Goal: Task Accomplishment & Management: Manage account settings

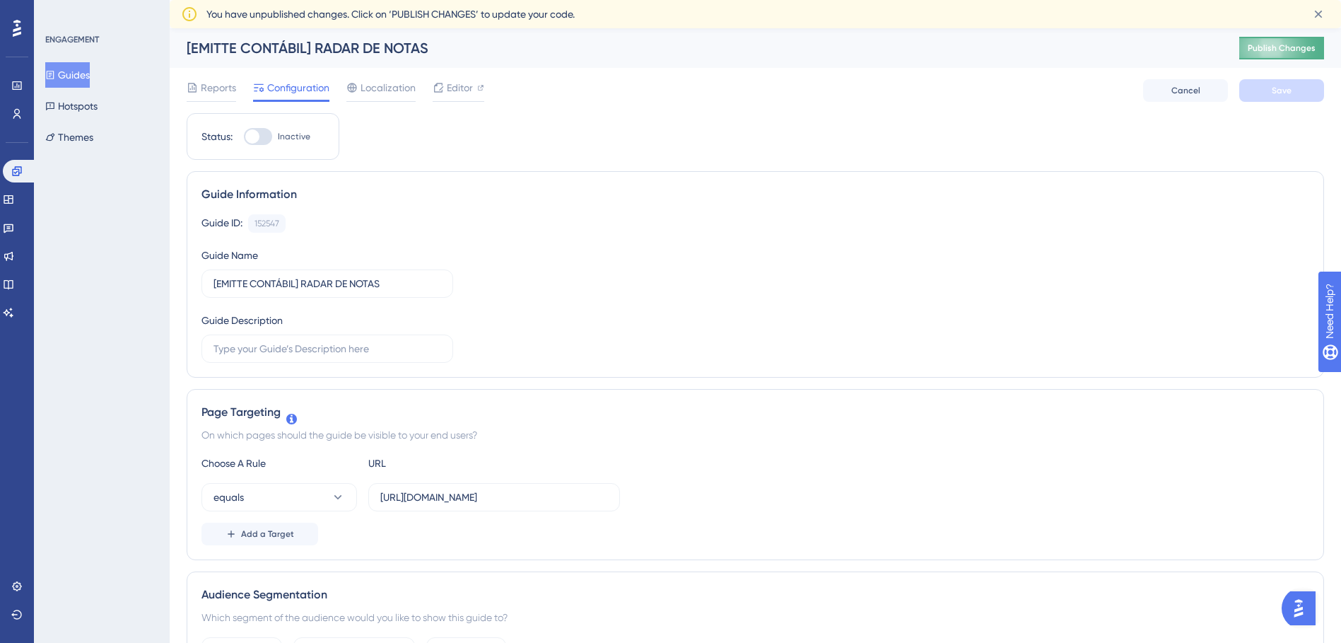
click at [1295, 57] on button "Publish Changes" at bounding box center [1282, 48] width 85 height 23
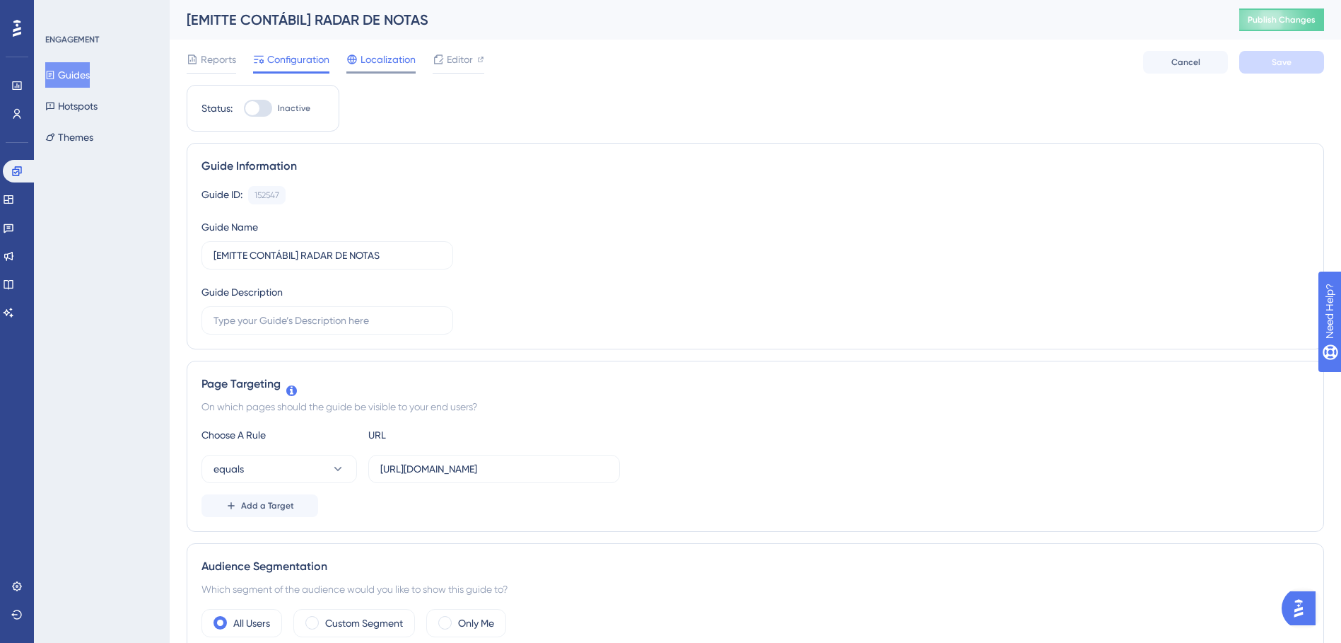
click at [381, 66] on span "Localization" at bounding box center [388, 59] width 55 height 17
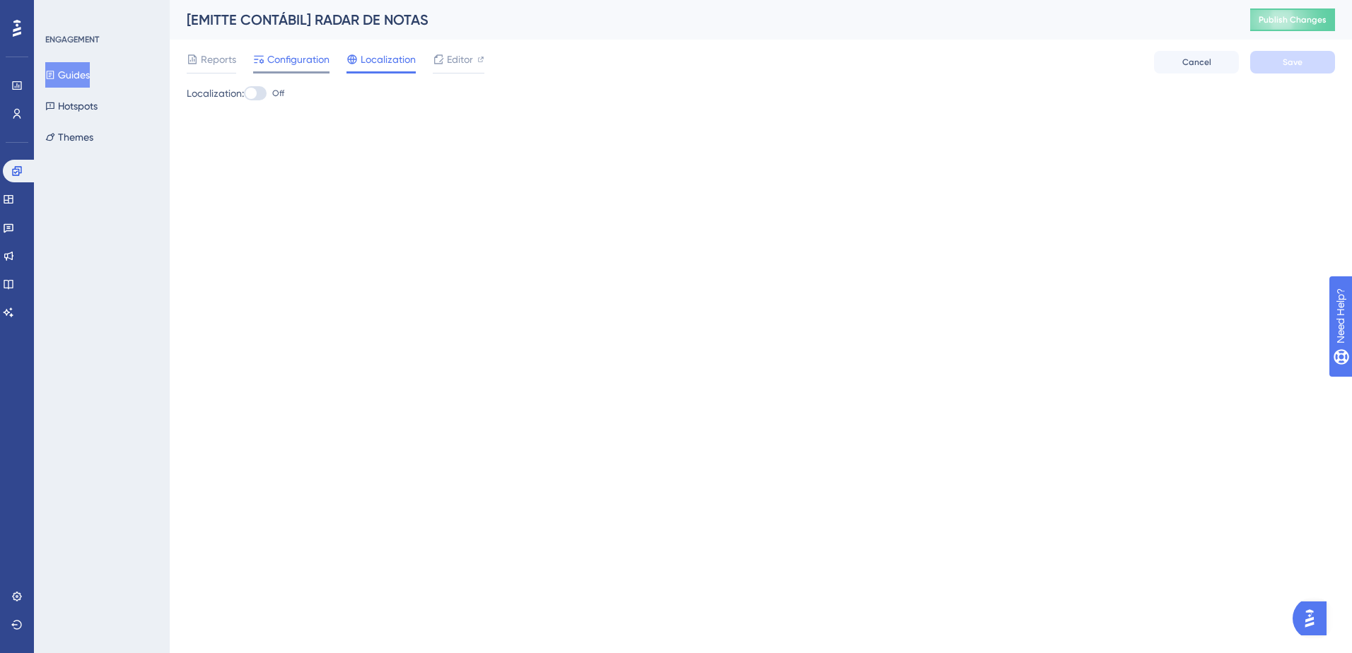
click at [312, 54] on span "Configuration" at bounding box center [298, 59] width 62 height 17
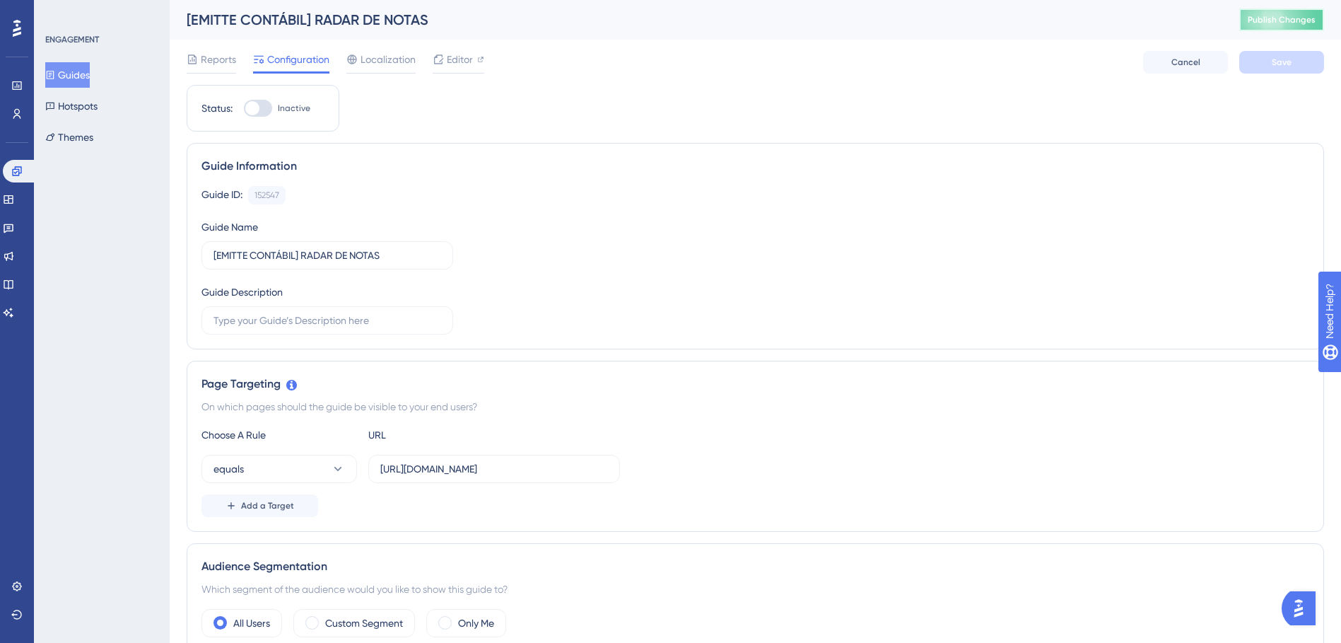
click at [1295, 21] on span "Publish Changes" at bounding box center [1282, 19] width 68 height 11
click at [264, 110] on div at bounding box center [258, 108] width 28 height 17
click at [244, 109] on input "Inactive" at bounding box center [243, 108] width 1 height 1
click at [1283, 64] on span "Save" at bounding box center [1282, 62] width 20 height 11
click at [1269, 23] on span "Publish Changes" at bounding box center [1282, 19] width 68 height 11
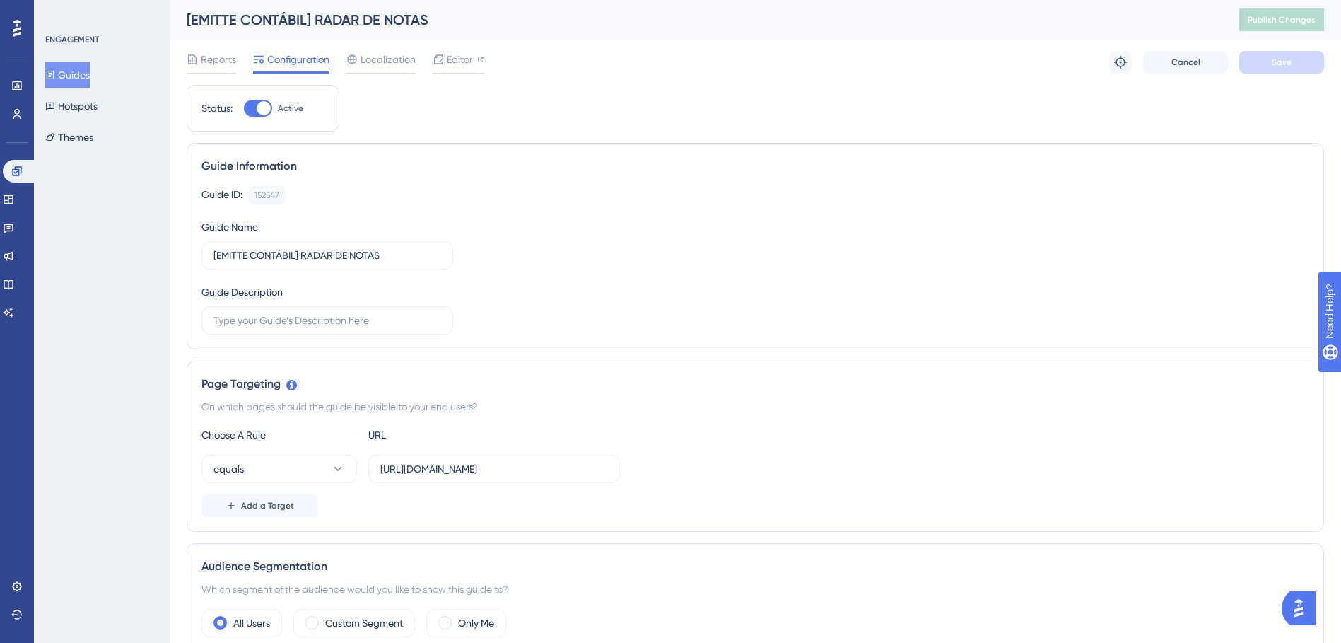
click at [261, 107] on div at bounding box center [264, 108] width 14 height 14
click at [244, 108] on input "Active" at bounding box center [243, 108] width 1 height 1
checkbox input "false"
click at [1290, 59] on span "Save" at bounding box center [1282, 62] width 20 height 11
click at [1293, 24] on span "Publish Changes" at bounding box center [1282, 19] width 68 height 11
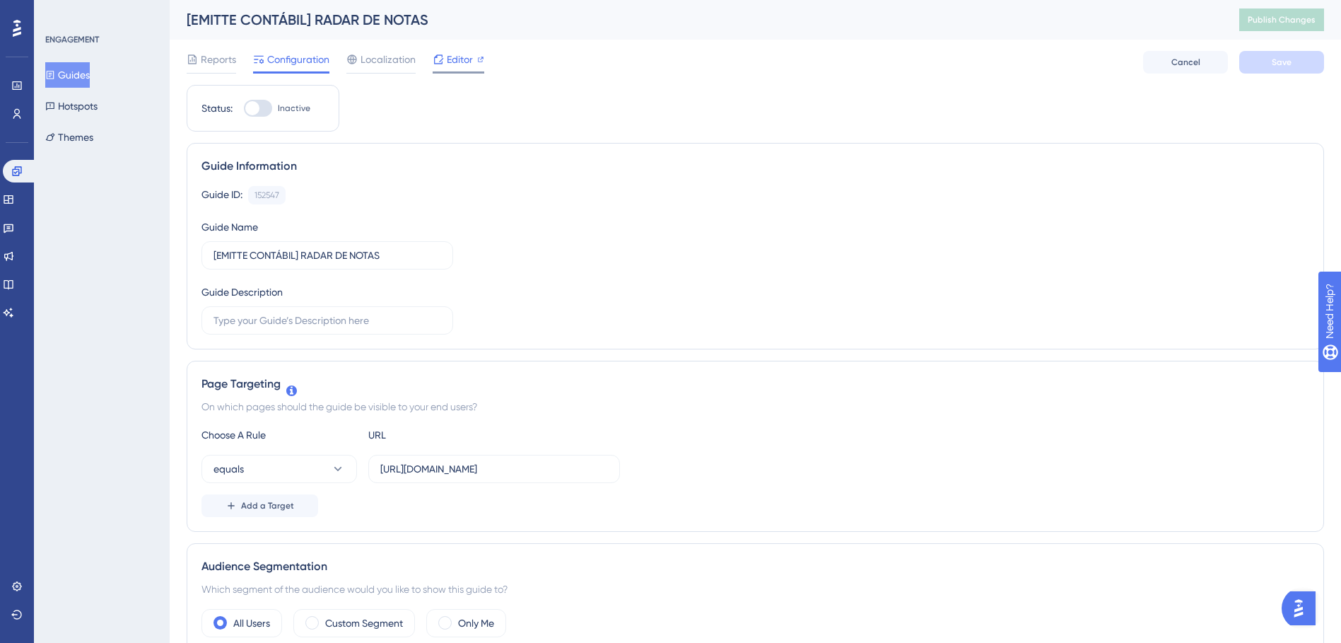
click at [457, 62] on span "Editor" at bounding box center [460, 59] width 26 height 17
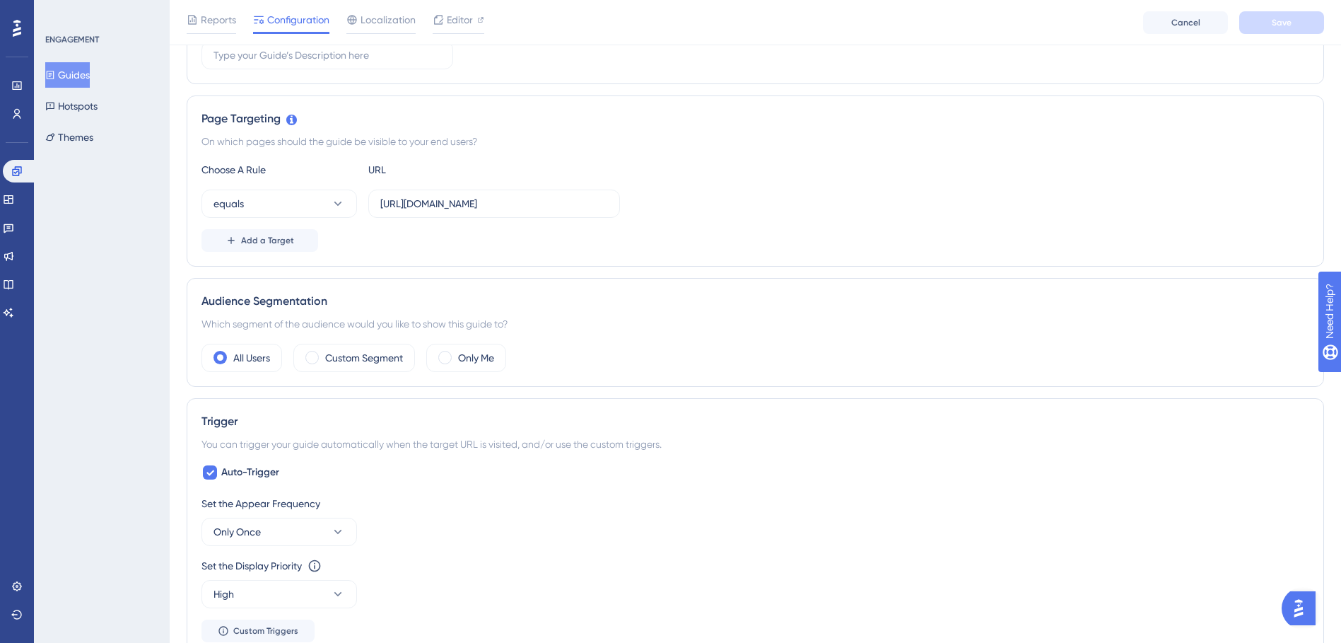
scroll to position [202, 0]
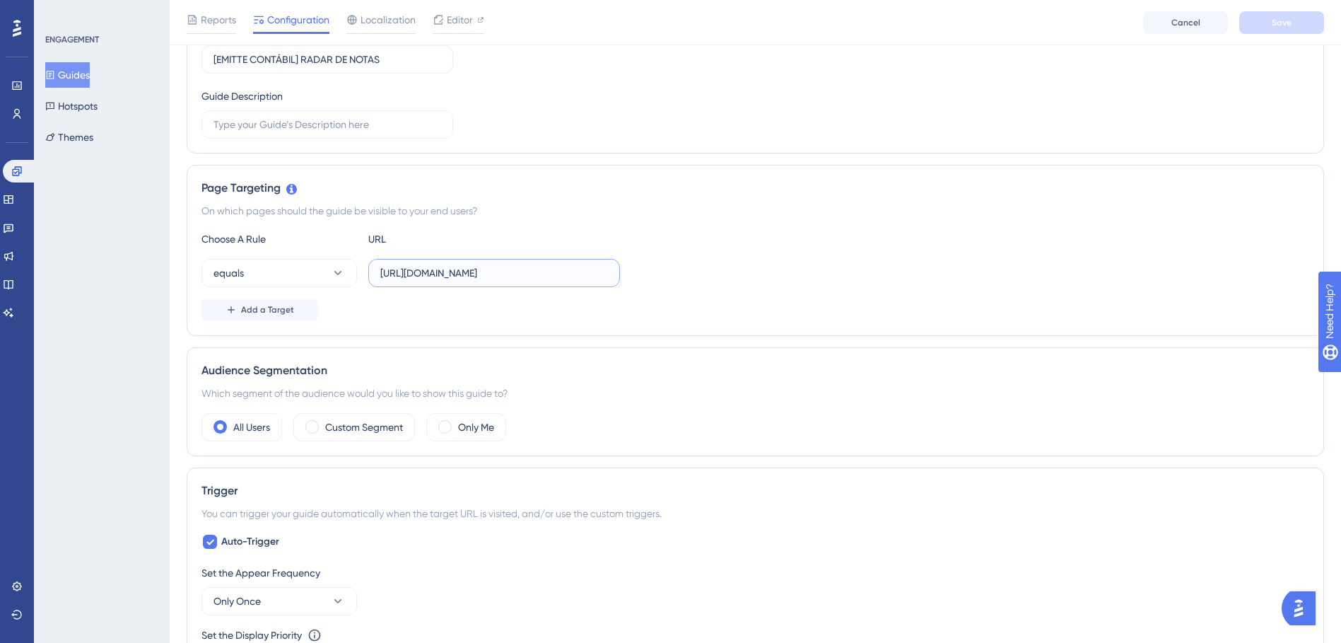
click at [482, 278] on input "https://stg-radarxml.emitte.com.br/visao-fiscal" at bounding box center [494, 273] width 228 height 16
click at [511, 267] on input "https://stg-radarxml.emitte.com.br/visao-fiscal" at bounding box center [494, 273] width 228 height 16
click at [1264, 29] on button "Save" at bounding box center [1282, 22] width 85 height 23
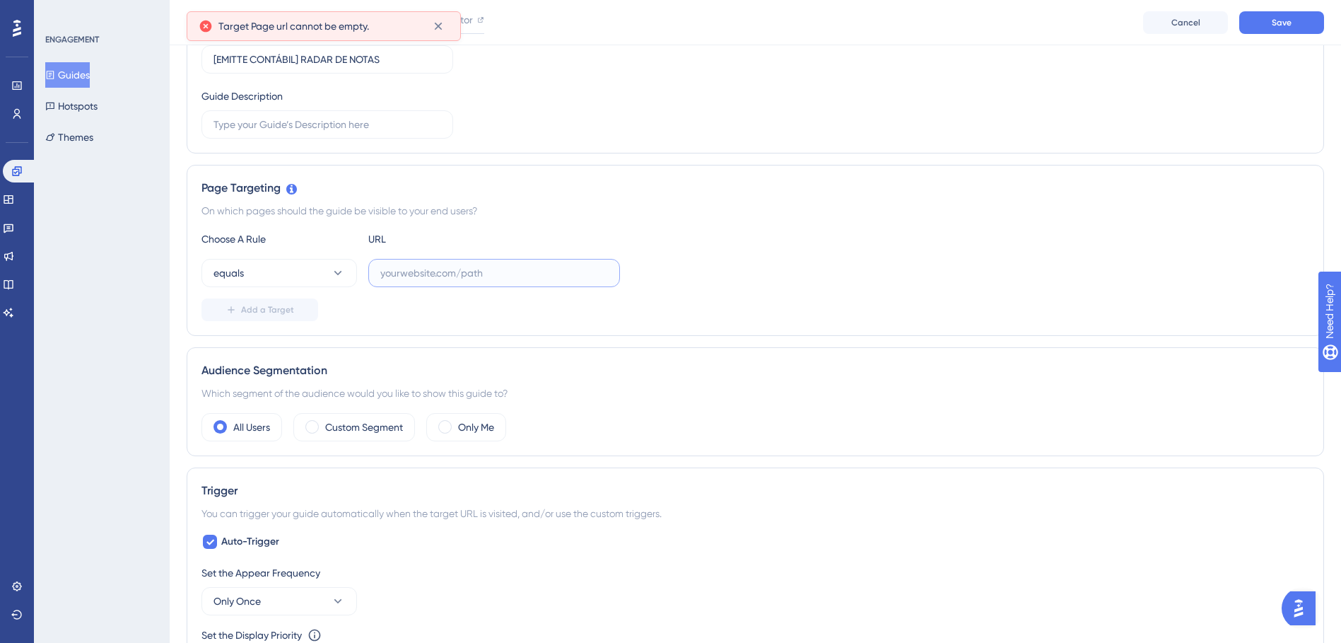
click at [457, 280] on input "text" at bounding box center [494, 273] width 228 height 16
click at [1276, 34] on div "Reports Configuration Localization Editor Cancel Save" at bounding box center [756, 22] width 1172 height 45
click at [1266, 32] on button "Save" at bounding box center [1282, 22] width 85 height 23
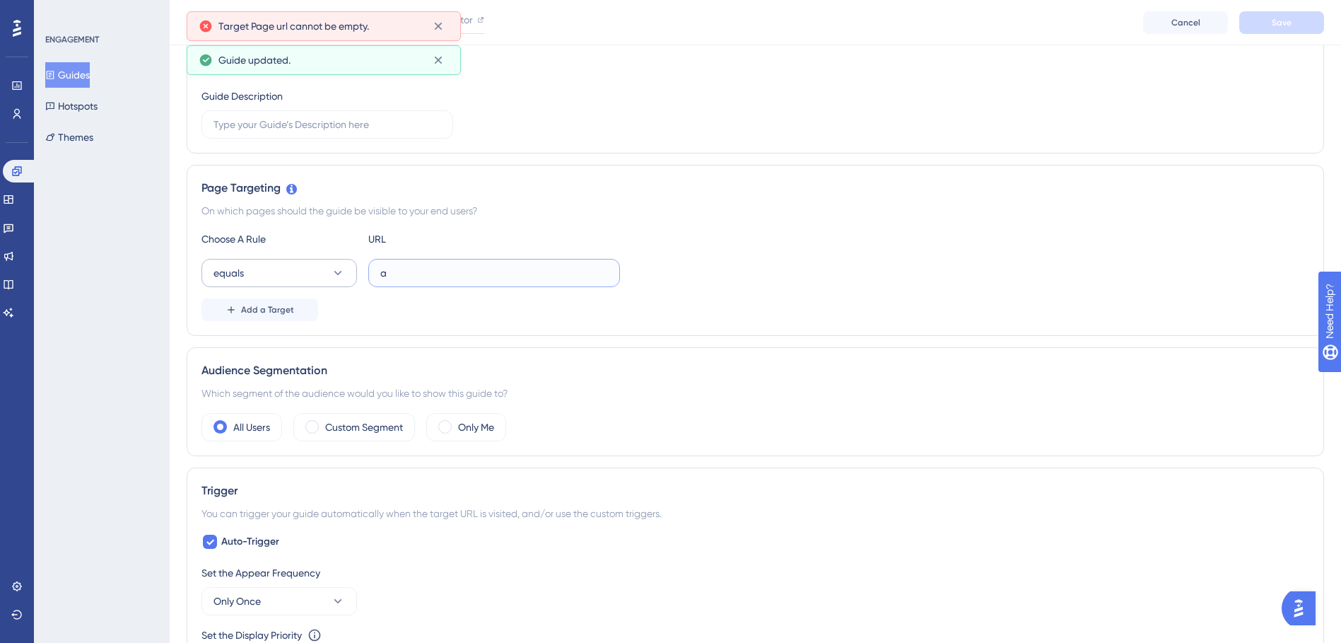
drag, startPoint x: 473, startPoint y: 275, endPoint x: 301, endPoint y: 281, distance: 172.6
click at [305, 275] on div "equals a" at bounding box center [411, 273] width 419 height 28
paste input "https://stg-radarxml.emitte.com.br/visao-fiscal"
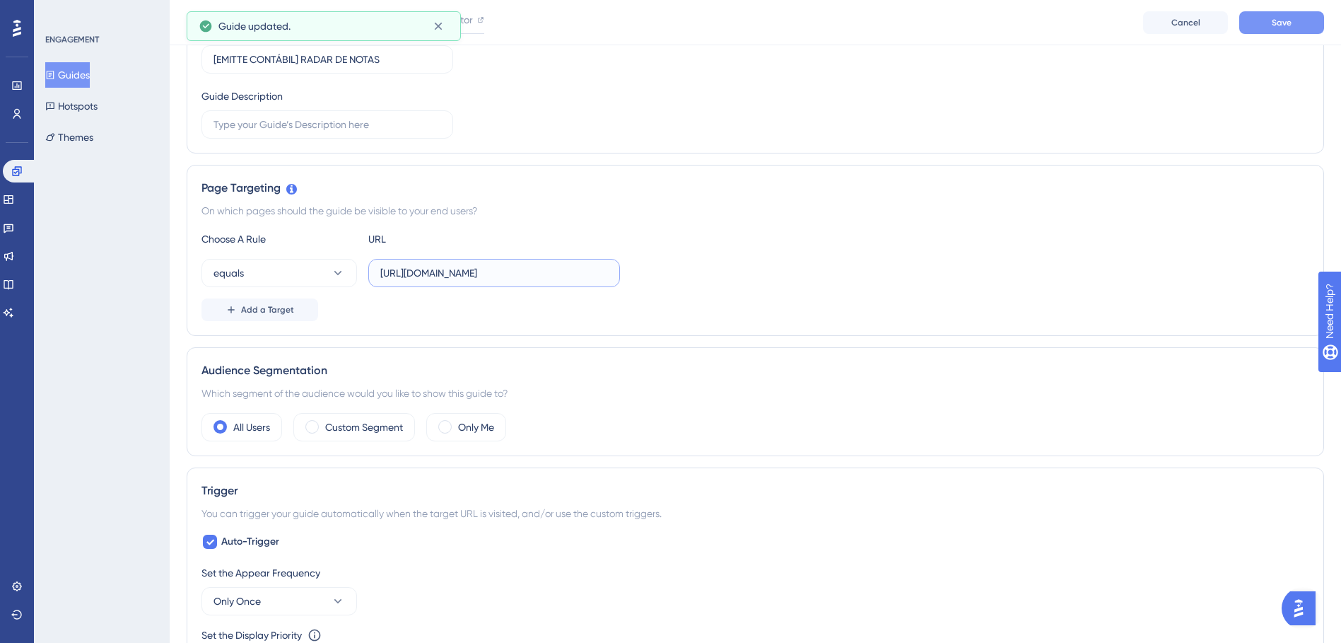
type input "https://stg-radarxml.emitte.com.br/visao-fiscal"
click at [1267, 30] on button "Save" at bounding box center [1282, 22] width 85 height 23
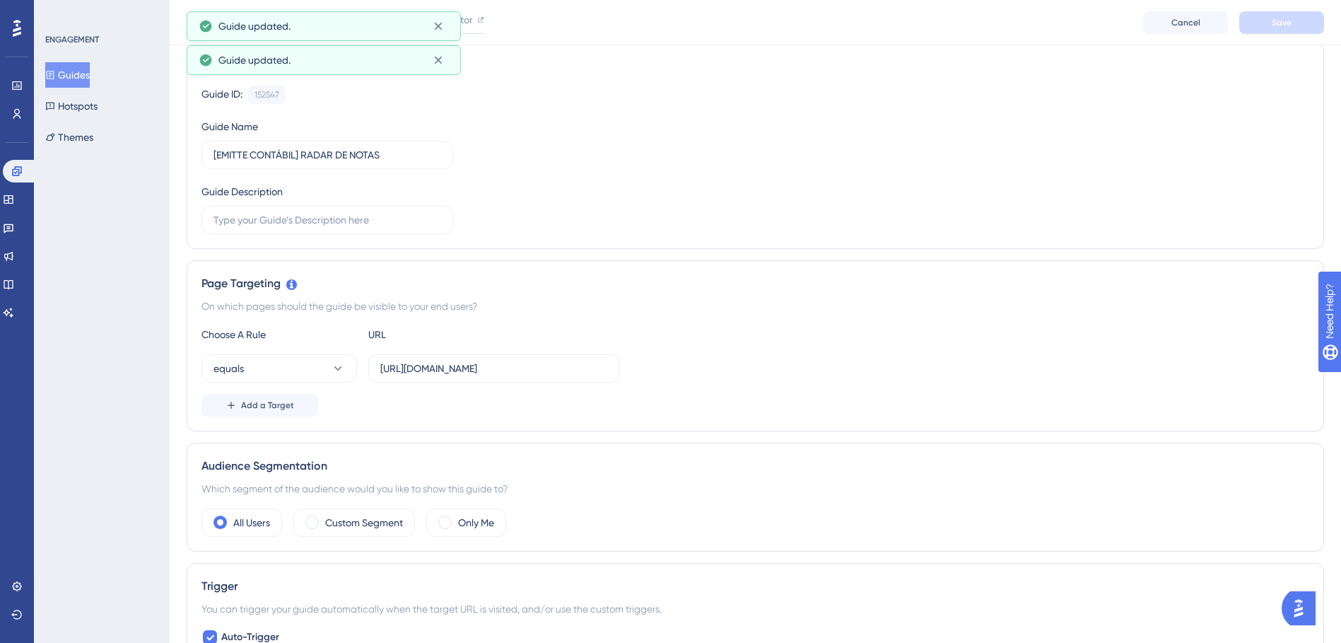
scroll to position [0, 0]
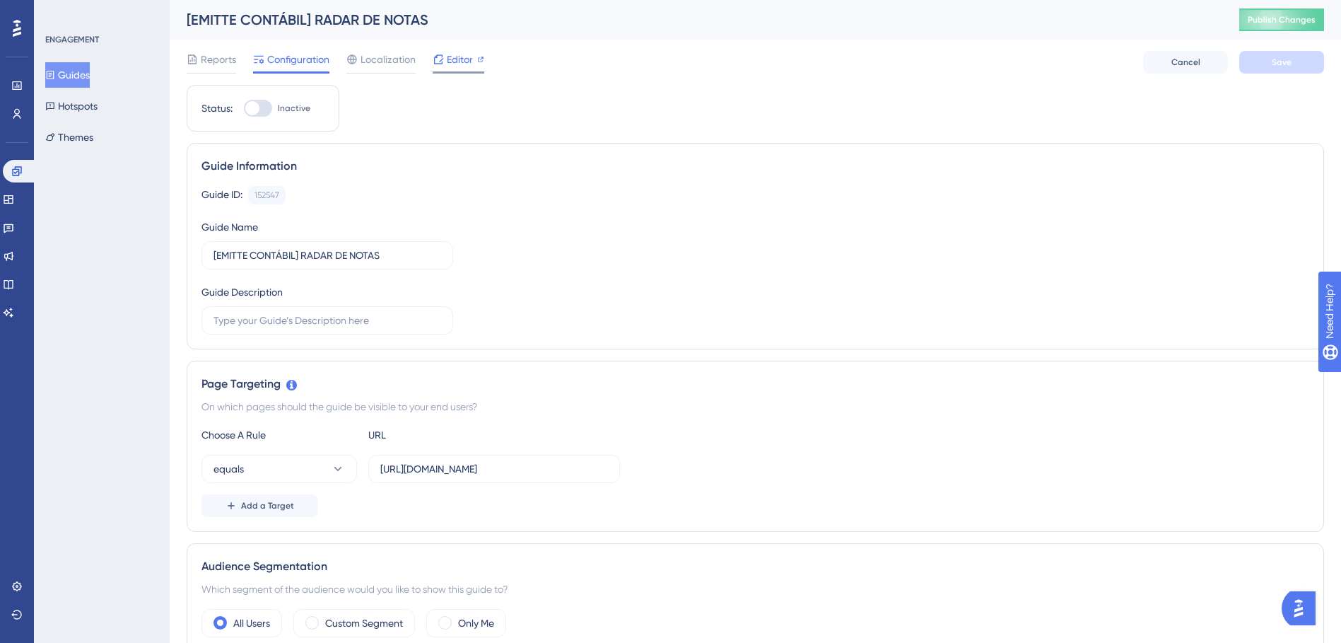
click at [467, 57] on span "Editor" at bounding box center [460, 59] width 26 height 17
click at [1310, 24] on span "Publish Changes" at bounding box center [1282, 19] width 68 height 11
click at [1285, 17] on span "Publish Changes" at bounding box center [1282, 19] width 68 height 11
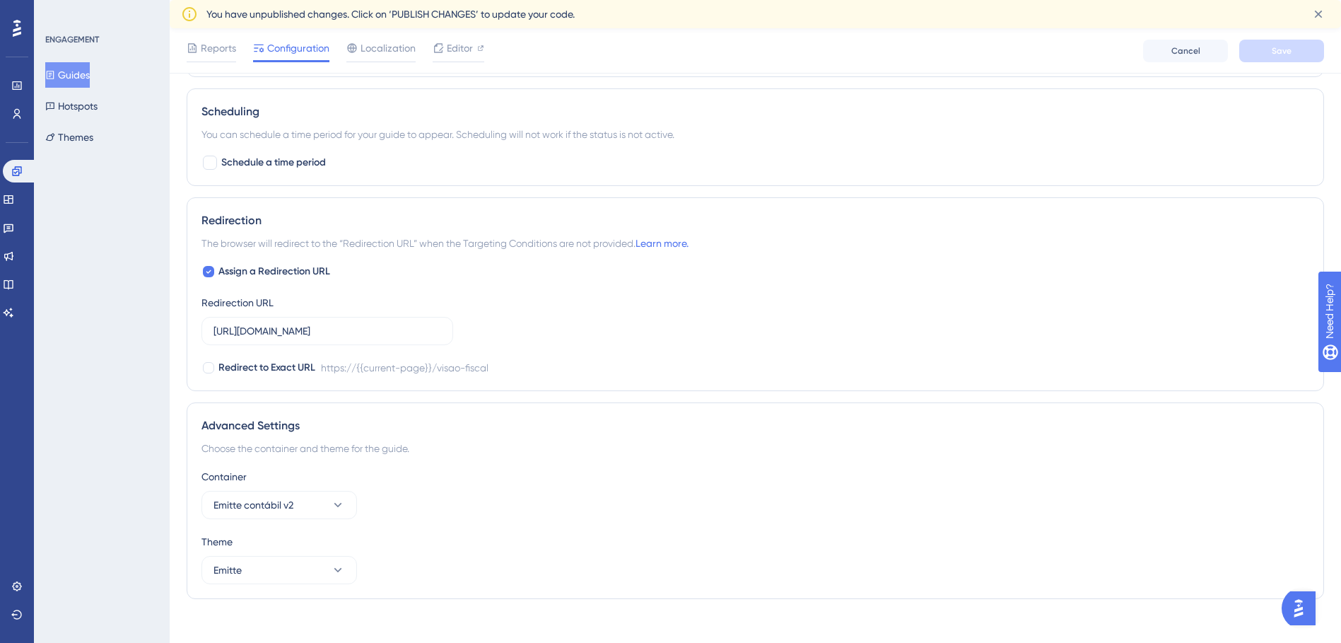
scroll to position [892, 0]
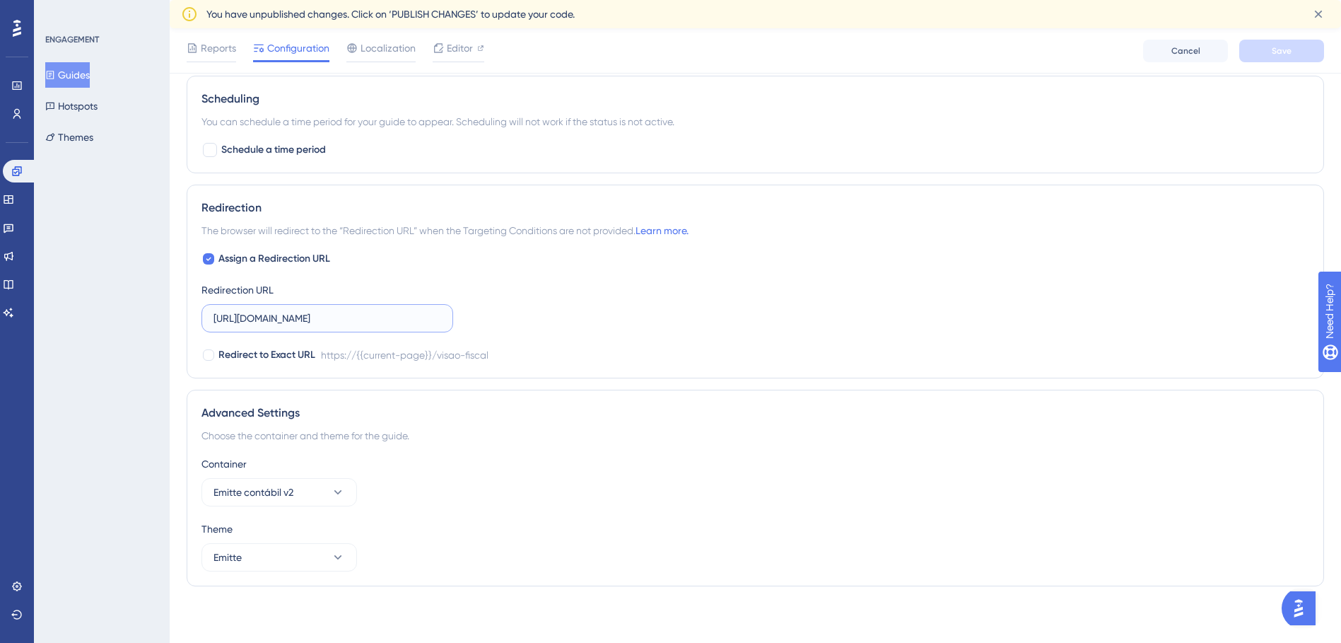
click at [397, 323] on input "https://radarxml.emitte.com.br/visao-fiscal" at bounding box center [328, 318] width 228 height 16
drag, startPoint x: 435, startPoint y: 321, endPoint x: 173, endPoint y: 329, distance: 262.5
click at [211, 260] on icon at bounding box center [209, 258] width 6 height 11
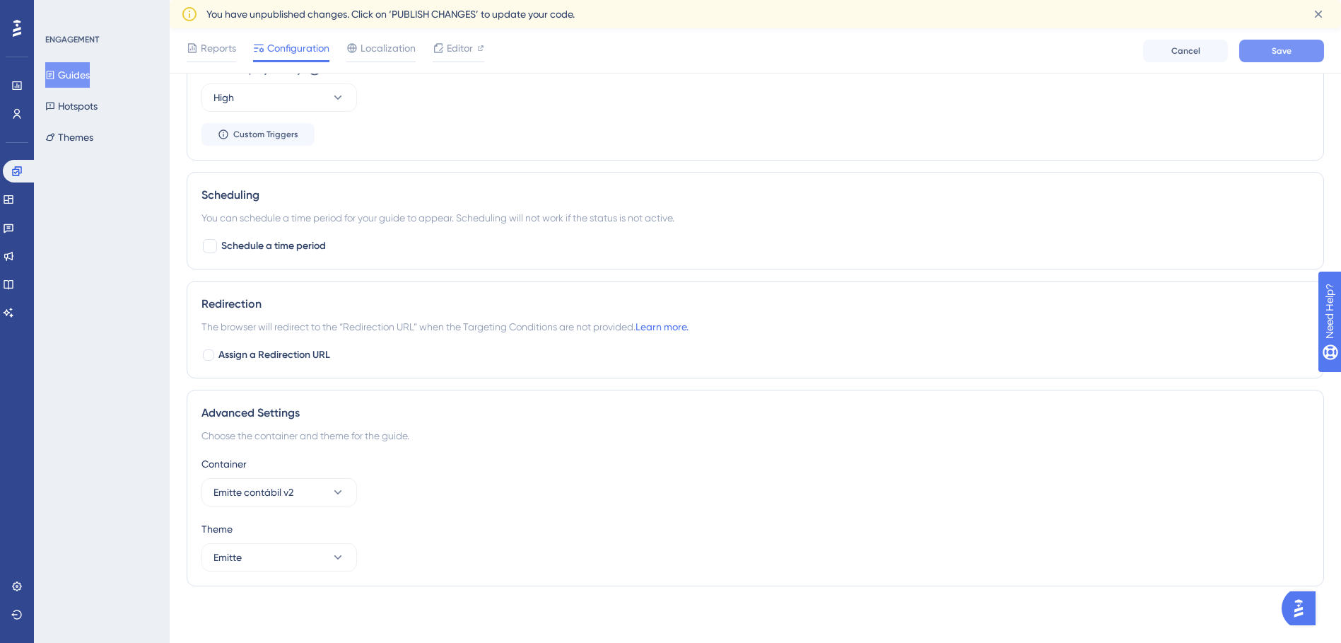
click at [1303, 49] on button "Save" at bounding box center [1282, 51] width 85 height 23
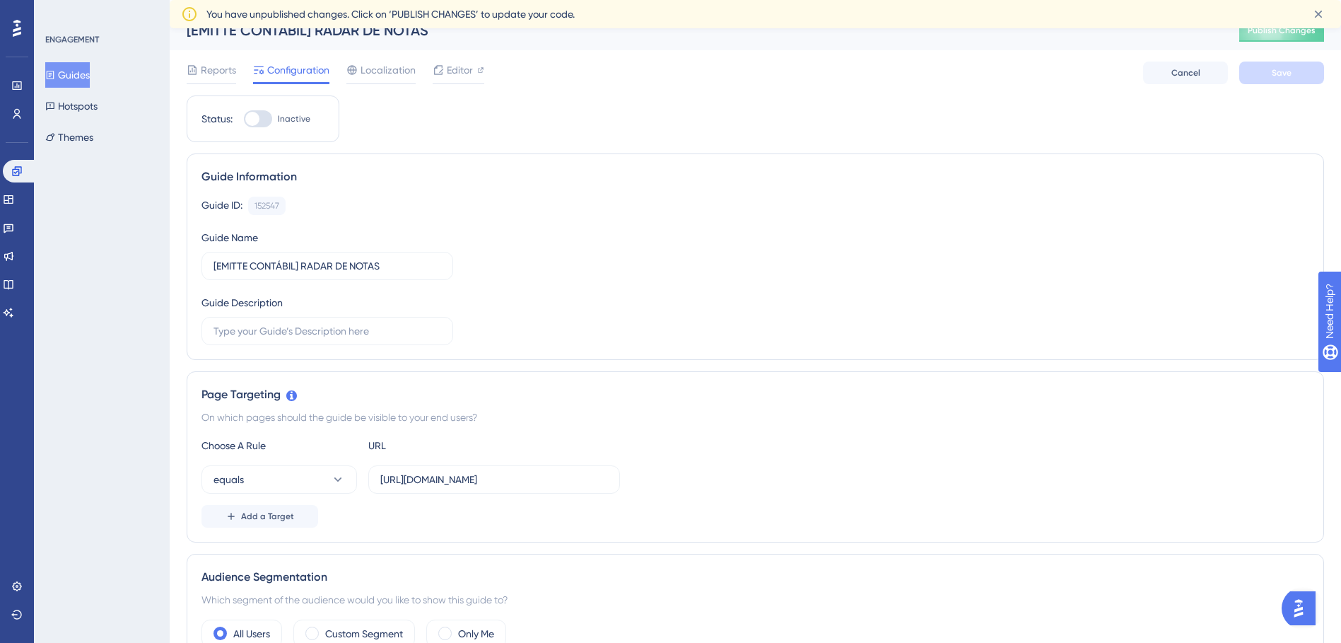
scroll to position [0, 0]
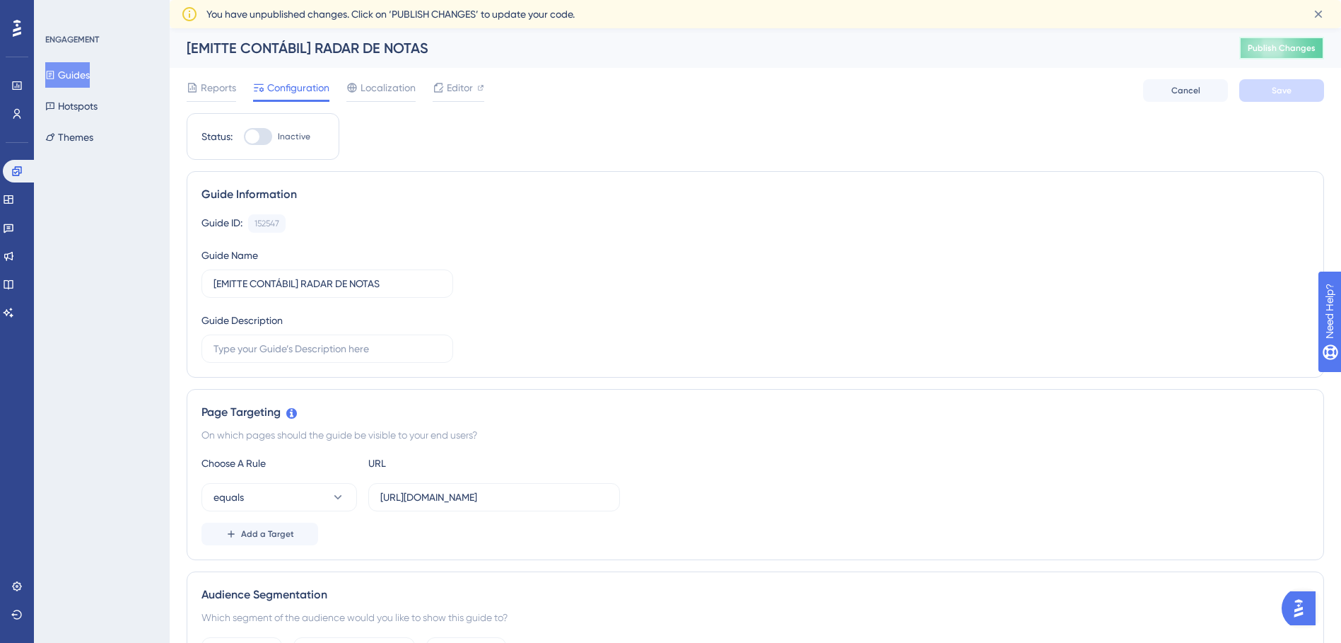
click at [1275, 56] on button "Publish Changes" at bounding box center [1282, 48] width 85 height 23
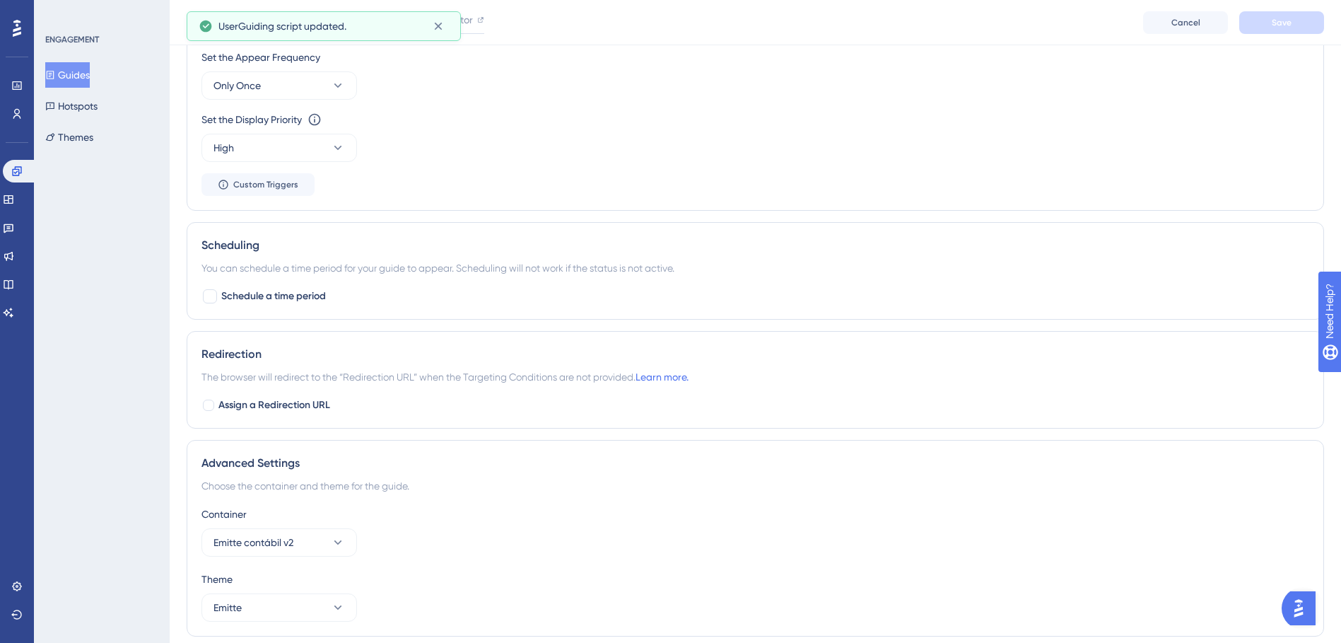
scroll to position [767, 0]
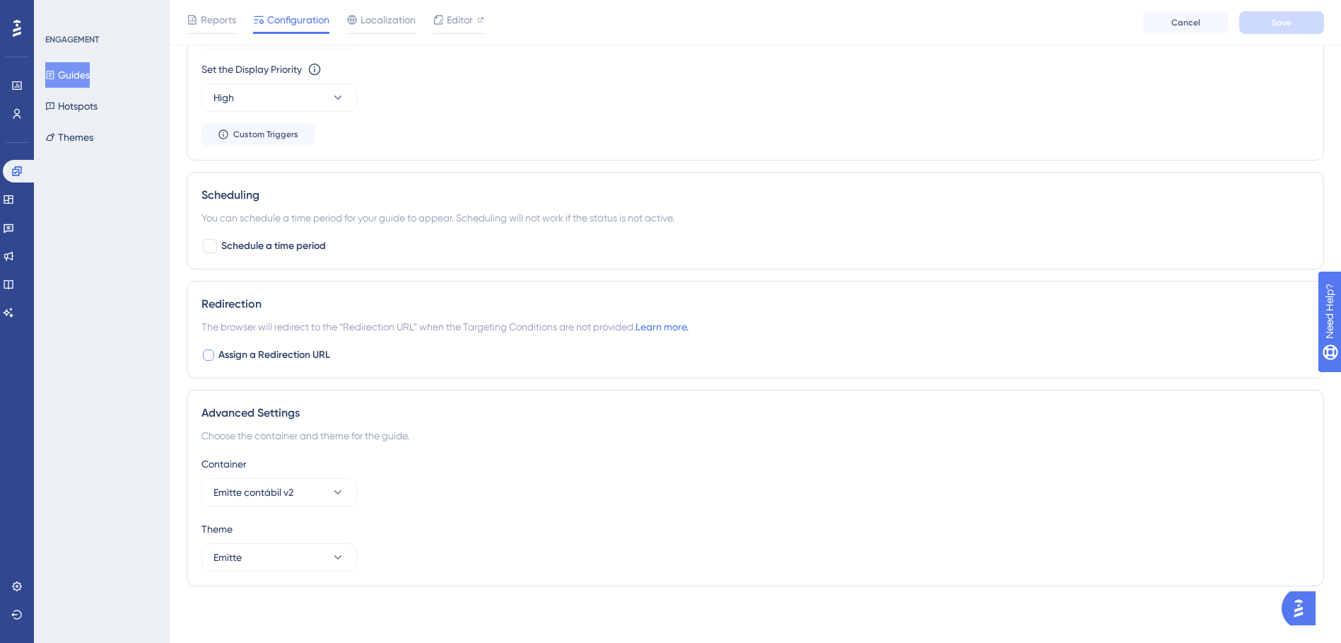
click at [212, 355] on div at bounding box center [208, 354] width 11 height 11
checkbox input "true"
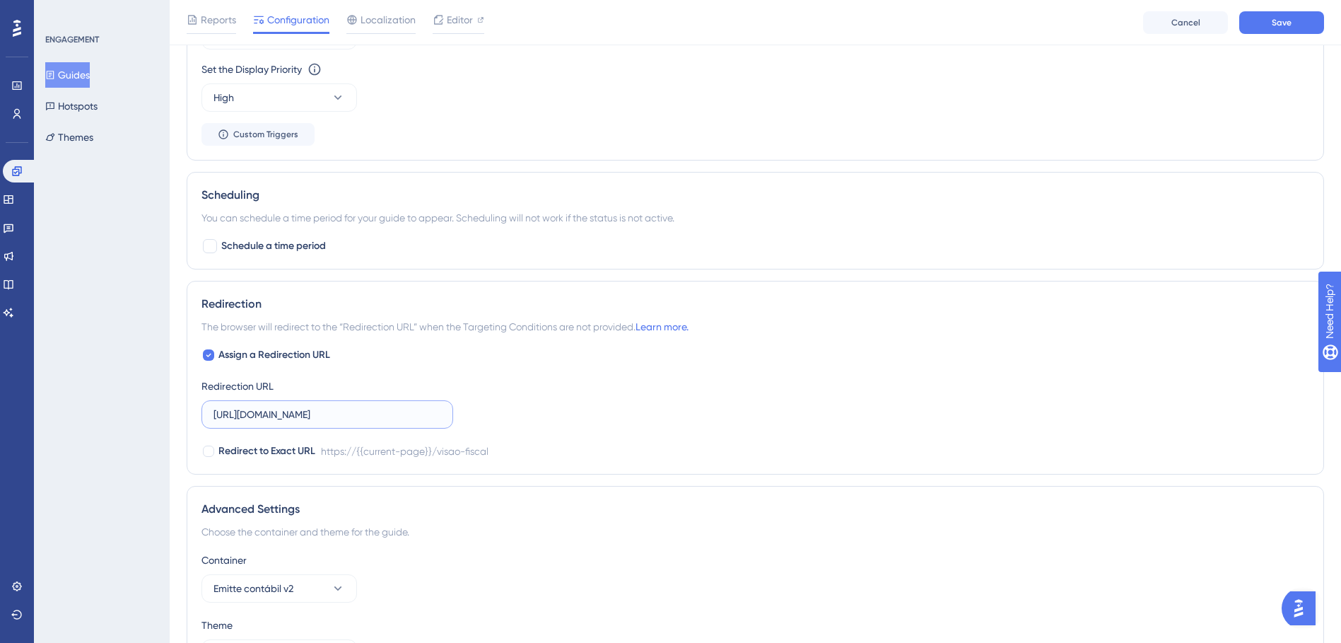
click at [337, 412] on input "https://radarxml.emitte.com.br/visao-fiscal" at bounding box center [328, 415] width 228 height 16
drag, startPoint x: 385, startPoint y: 415, endPoint x: 159, endPoint y: 405, distance: 226.5
click at [349, 409] on input "https://radarxml.emitte.com.br/visao-fiscal" at bounding box center [328, 415] width 228 height 16
click at [409, 413] on input "https://radarxml.emitte.com.br/visao-fiscal" at bounding box center [328, 415] width 228 height 16
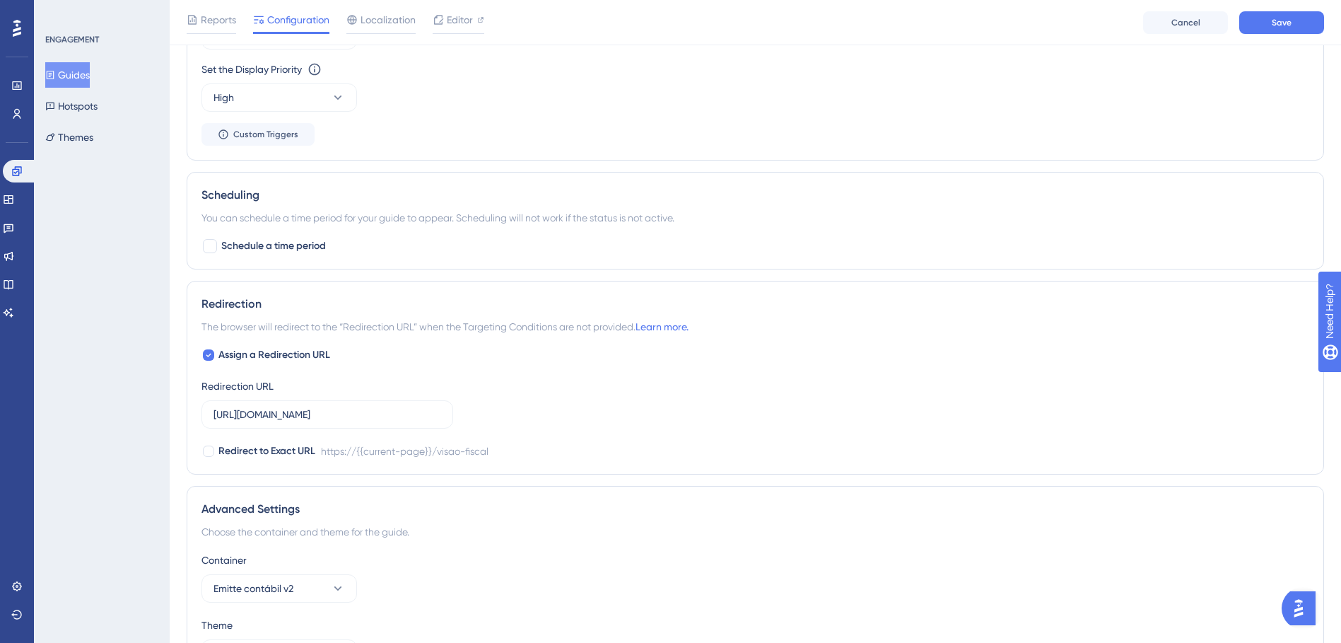
drag, startPoint x: 442, startPoint y: 413, endPoint x: 176, endPoint y: 413, distance: 265.9
drag, startPoint x: 176, startPoint y: 413, endPoint x: 342, endPoint y: 413, distance: 165.5
click at [342, 412] on input "https://radarxml.emitte.com.br/visao-fiscal" at bounding box center [328, 415] width 228 height 16
click at [342, 413] on input "https://radarxml.emitte.com.br/visao-fiscal" at bounding box center [328, 415] width 228 height 16
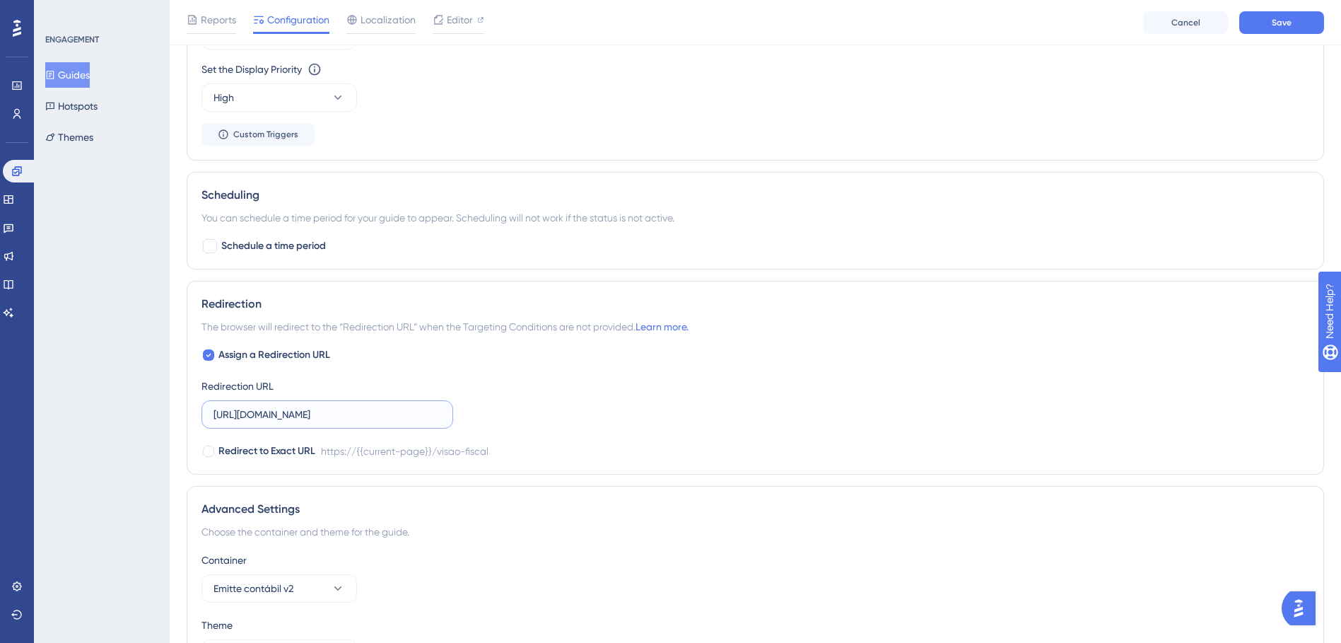
click at [342, 413] on input "https://radarxml.emitte.com.br/visao-fiscal" at bounding box center [328, 415] width 228 height 16
click at [219, 354] on span "Assign a Redirection URL" at bounding box center [274, 354] width 112 height 17
checkbox input "false"
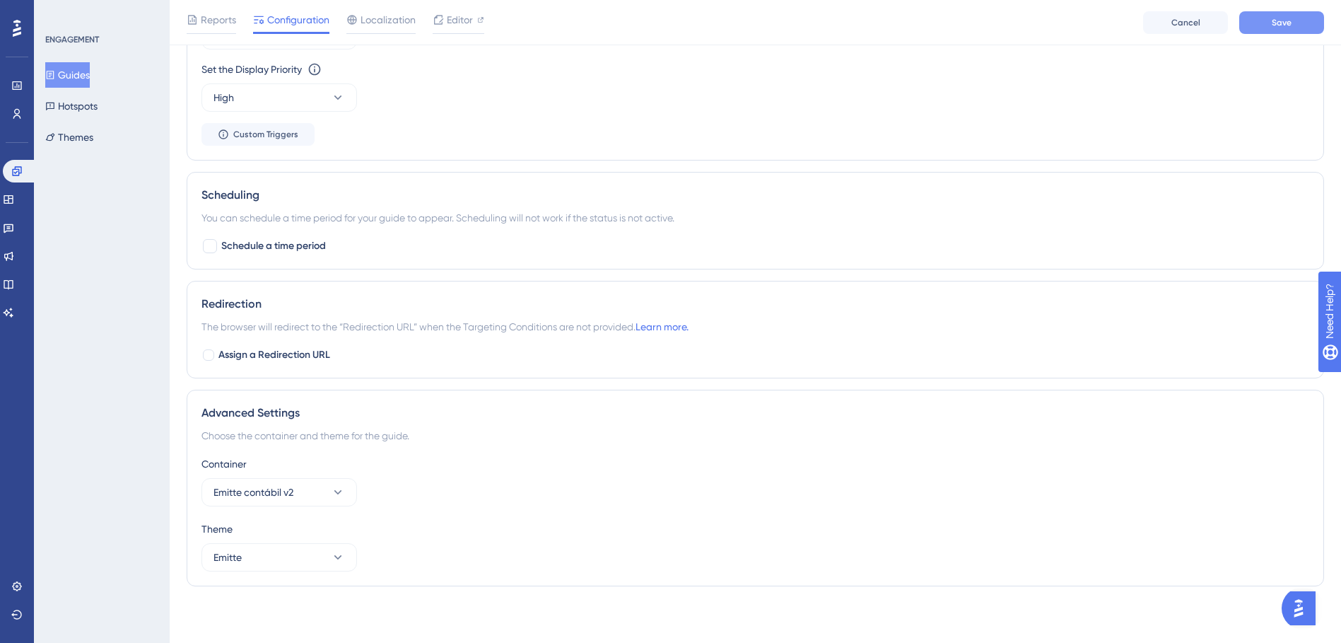
click at [1293, 21] on button "Save" at bounding box center [1282, 22] width 85 height 23
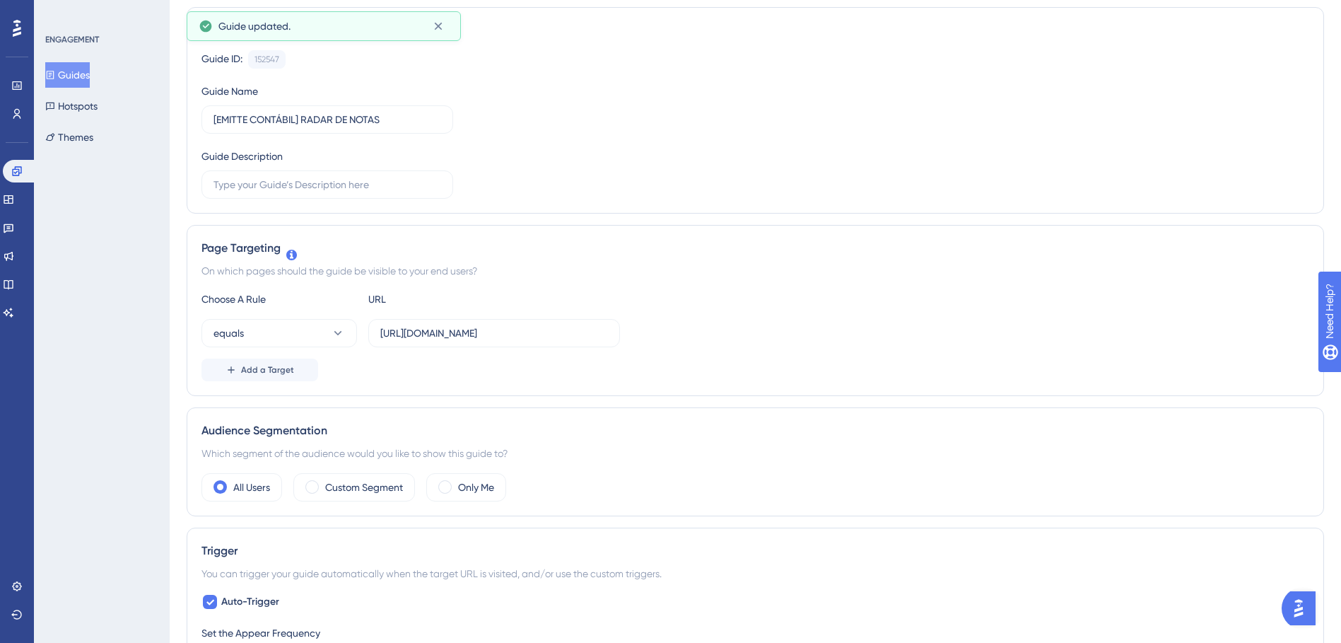
scroll to position [0, 0]
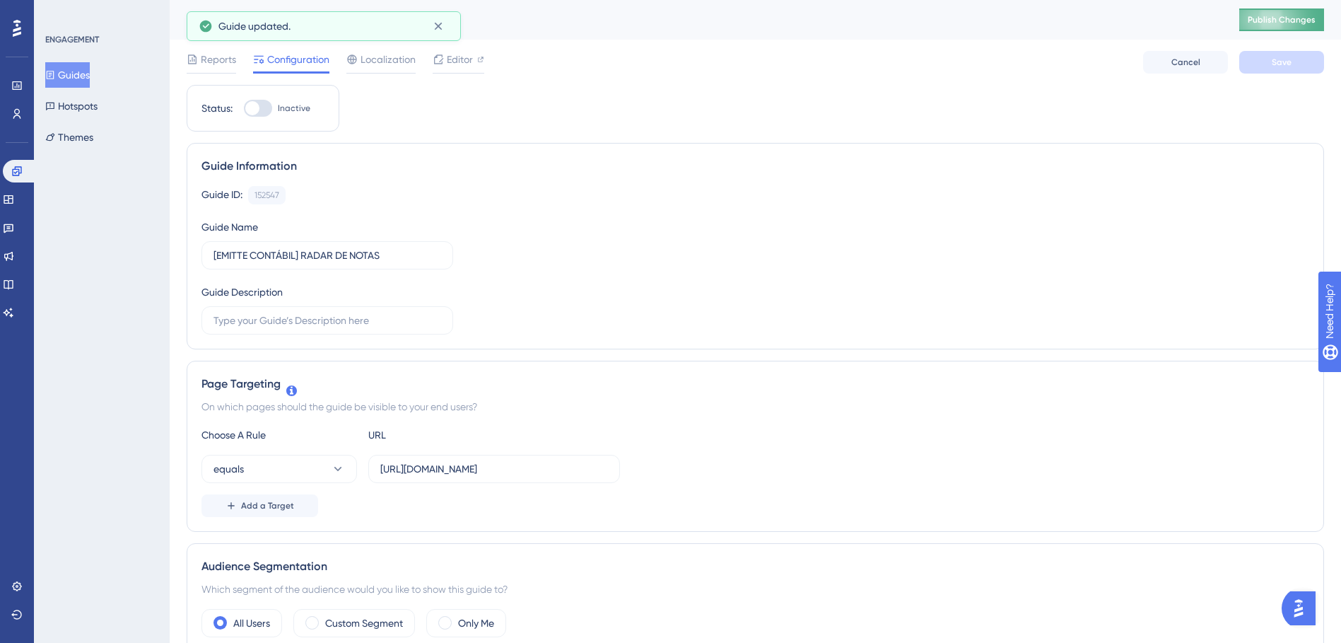
click at [1303, 25] on button "Publish Changes" at bounding box center [1282, 19] width 85 height 23
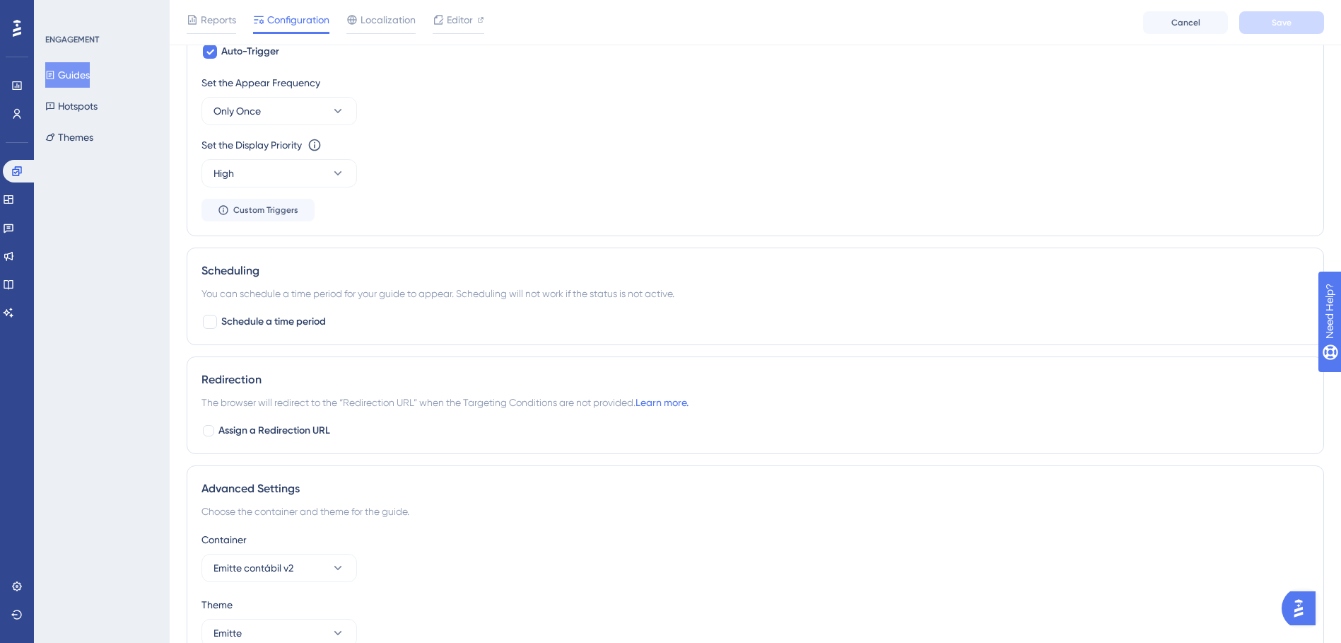
scroll to position [767, 0]
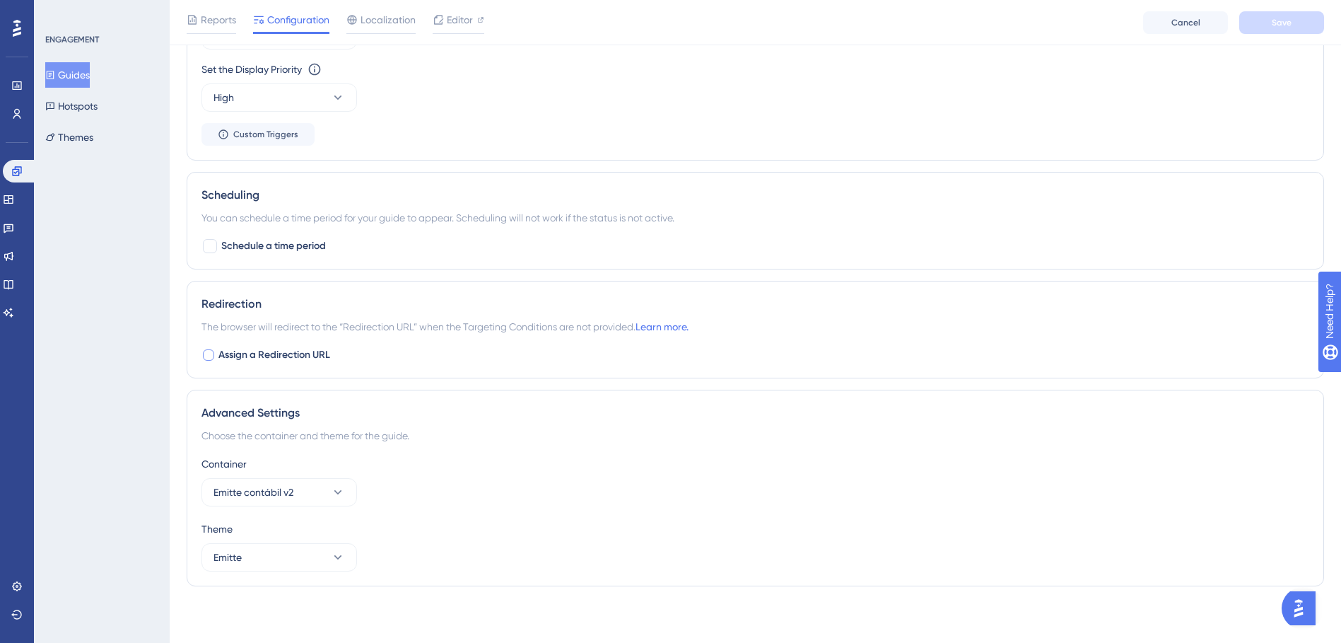
click at [268, 353] on span "Assign a Redirection URL" at bounding box center [274, 354] width 112 height 17
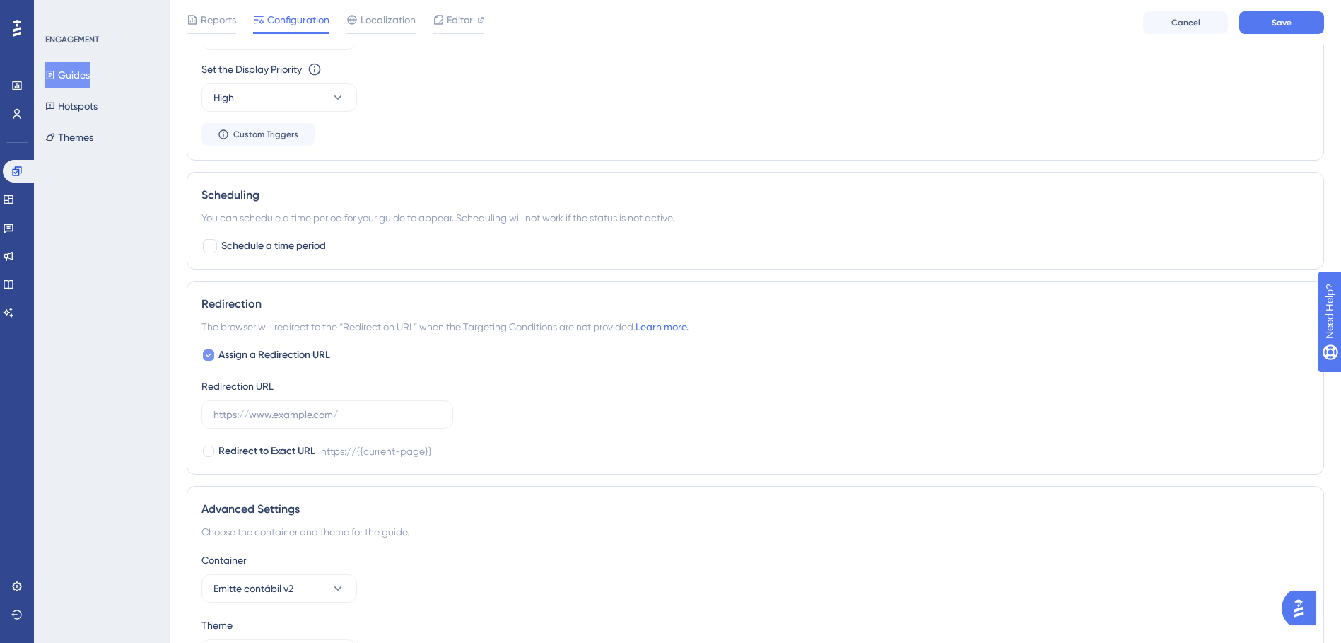
click at [268, 353] on span "Assign a Redirection URL" at bounding box center [274, 354] width 112 height 17
checkbox input "false"
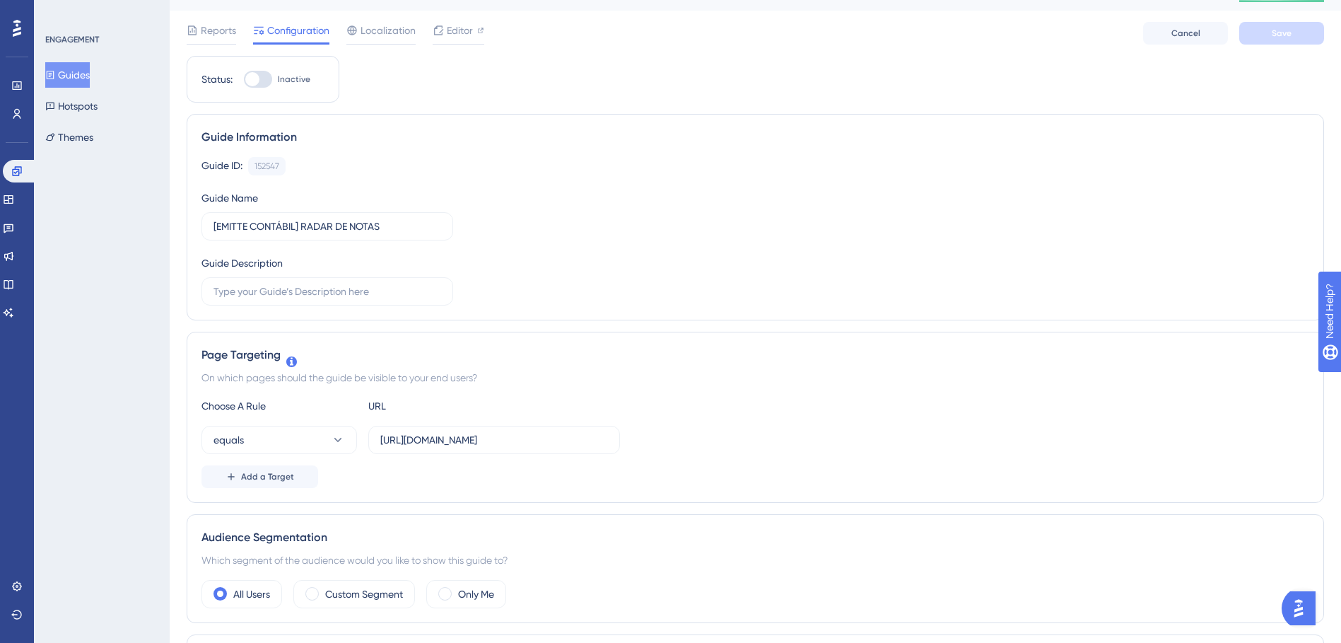
scroll to position [0, 0]
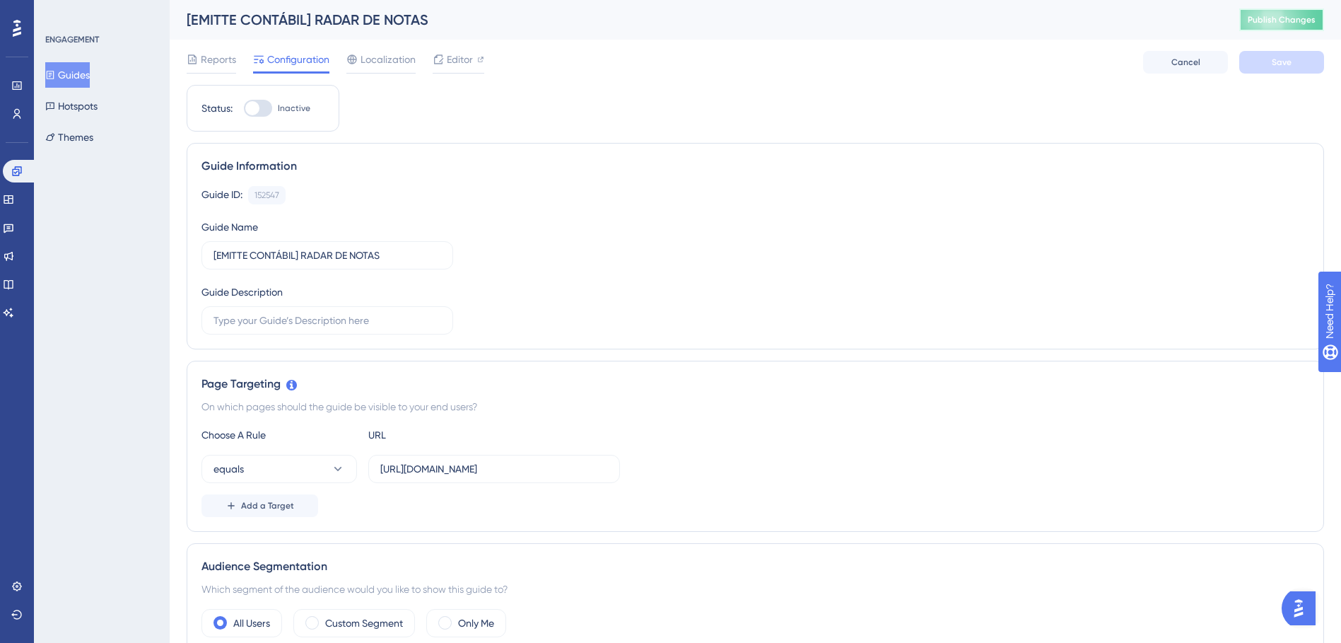
click at [1292, 25] on button "Publish Changes" at bounding box center [1282, 19] width 85 height 23
